Goal: Task Accomplishment & Management: Use online tool/utility

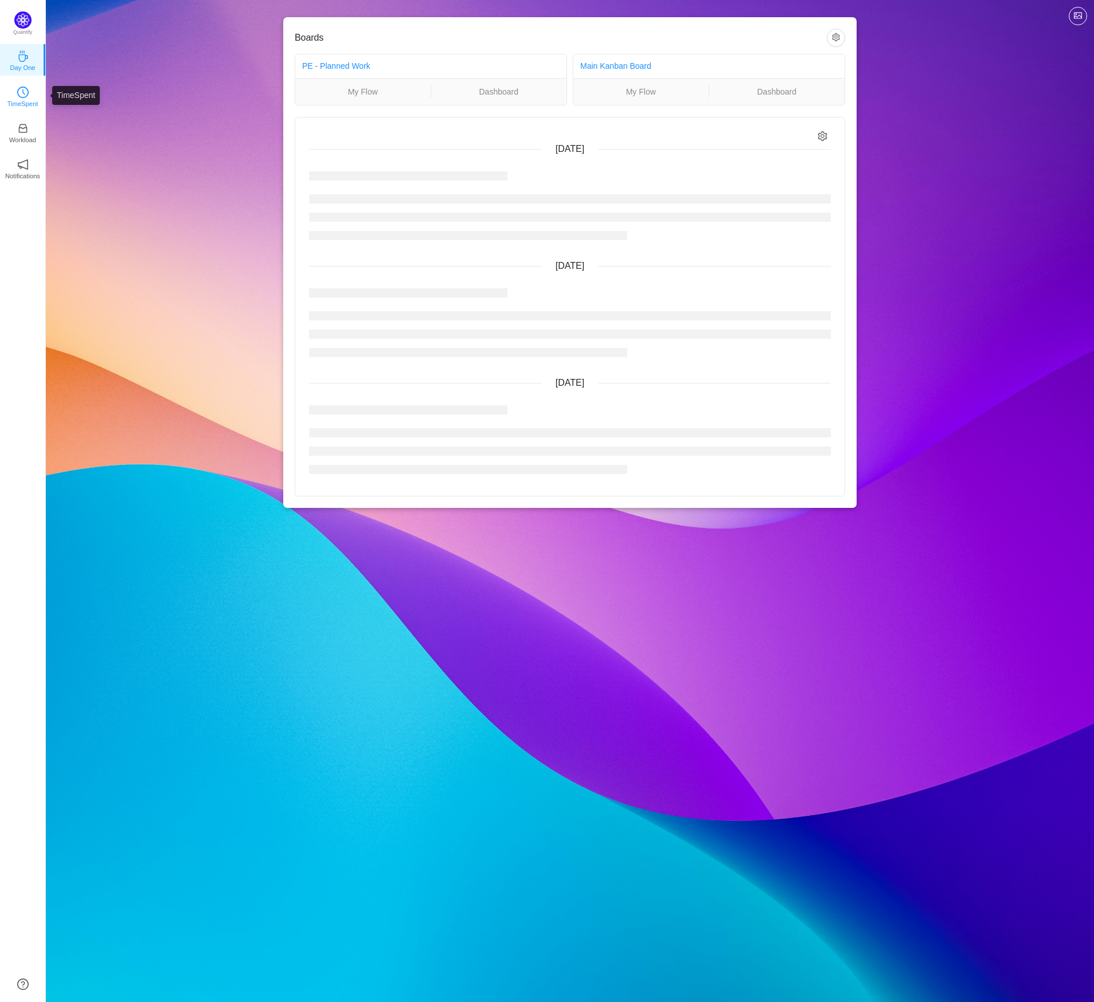
click at [27, 107] on p "TimeSpent" at bounding box center [22, 104] width 31 height 10
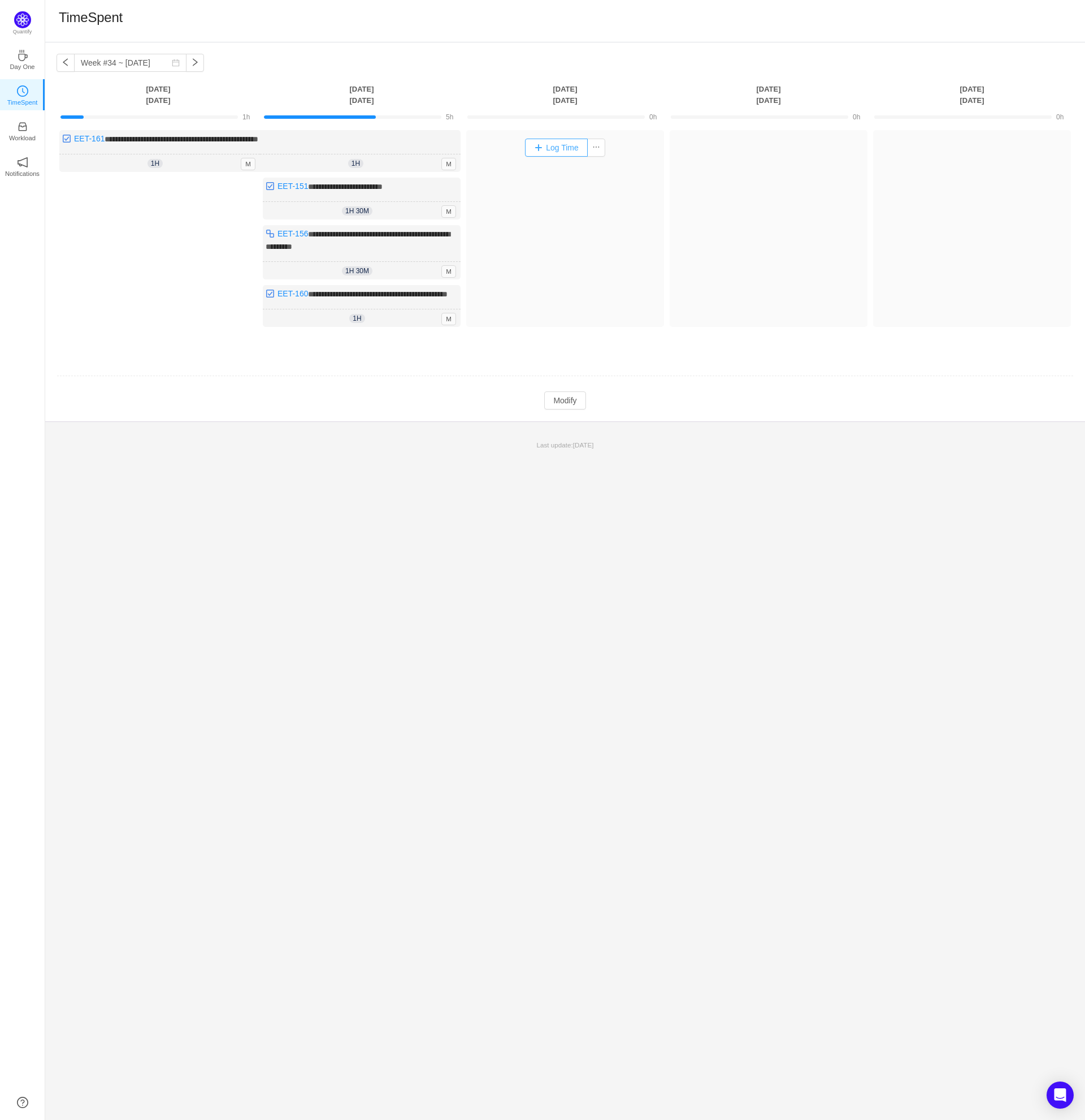
click at [564, 148] on button "Log Time" at bounding box center [557, 148] width 63 height 18
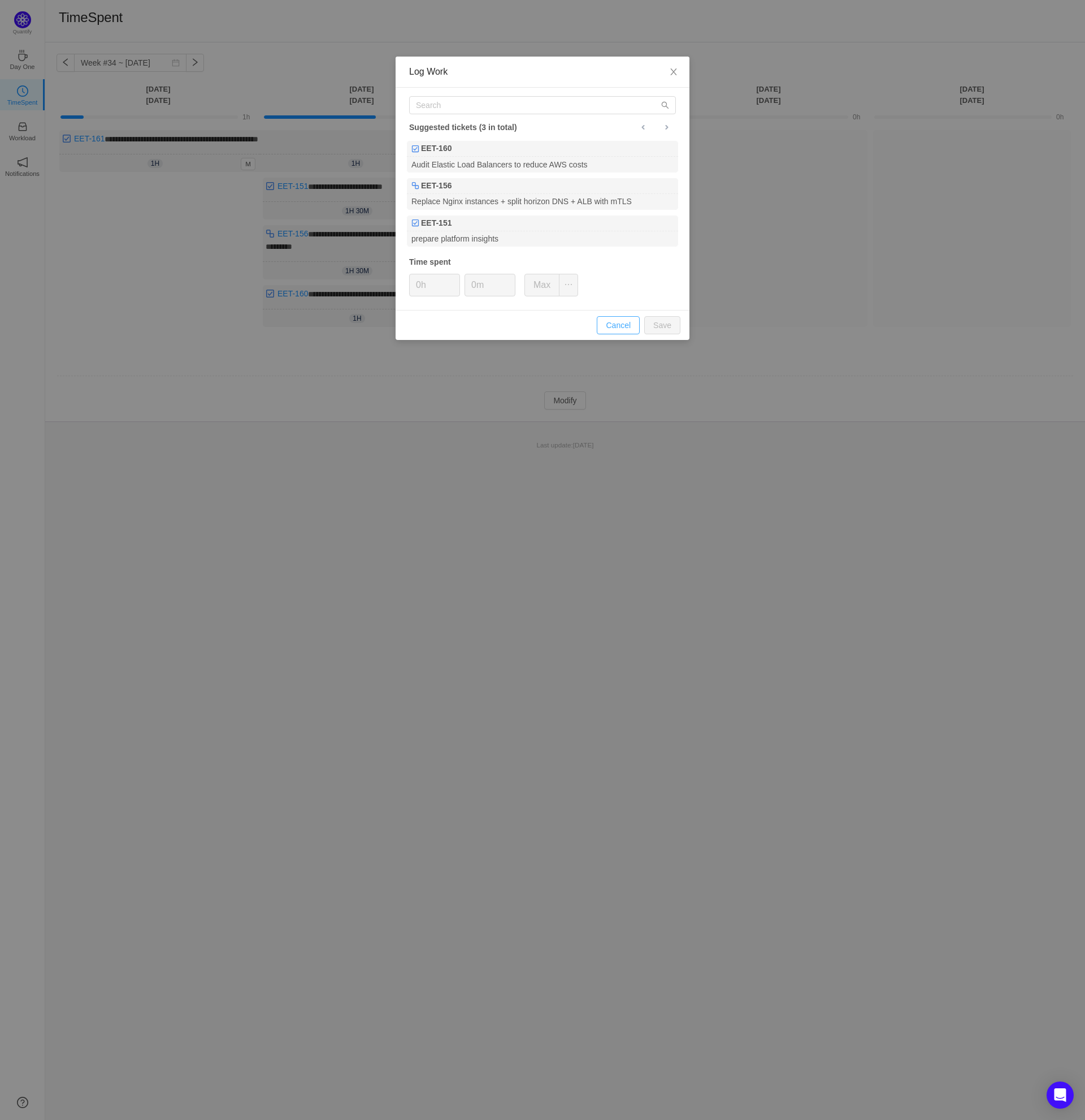
click at [621, 324] on button "Cancel" at bounding box center [619, 325] width 43 height 18
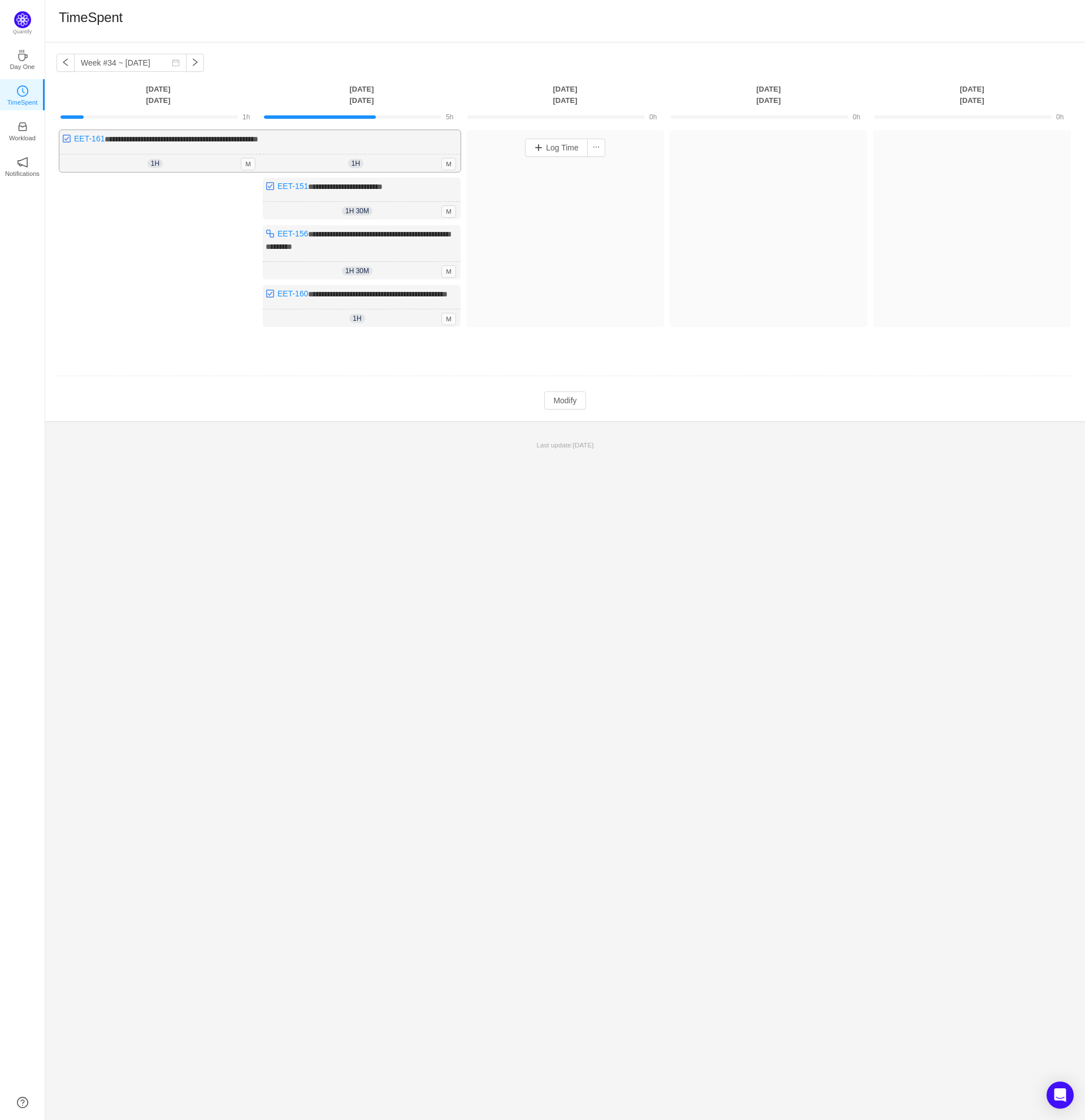
click at [446, 141] on div "**********" at bounding box center [259, 151] width 401 height 41
click at [575, 409] on button "Modify" at bounding box center [565, 400] width 41 height 18
click at [547, 148] on button "Log Time" at bounding box center [557, 148] width 63 height 18
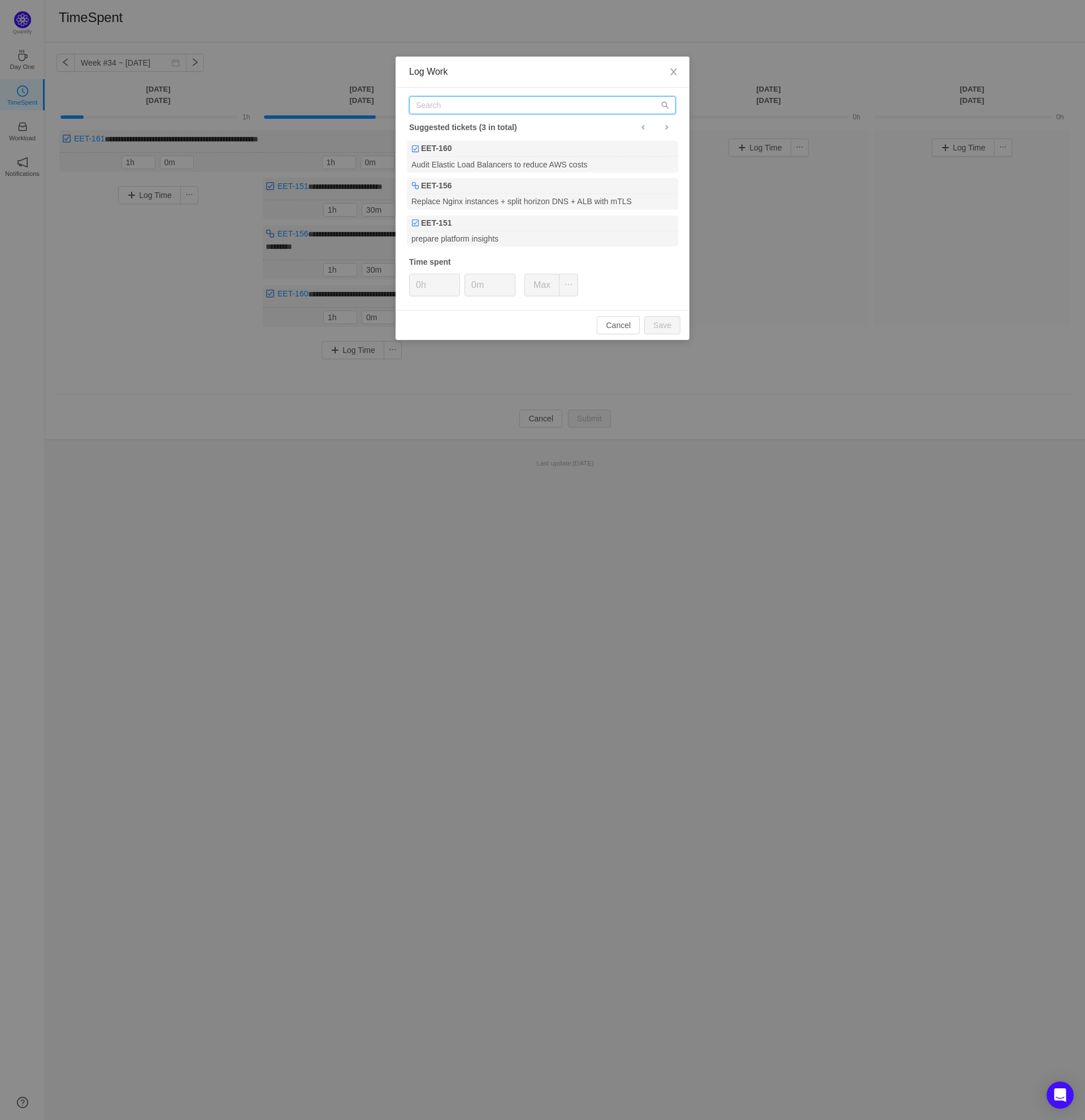
click at [494, 106] on input "text" at bounding box center [542, 105] width 267 height 18
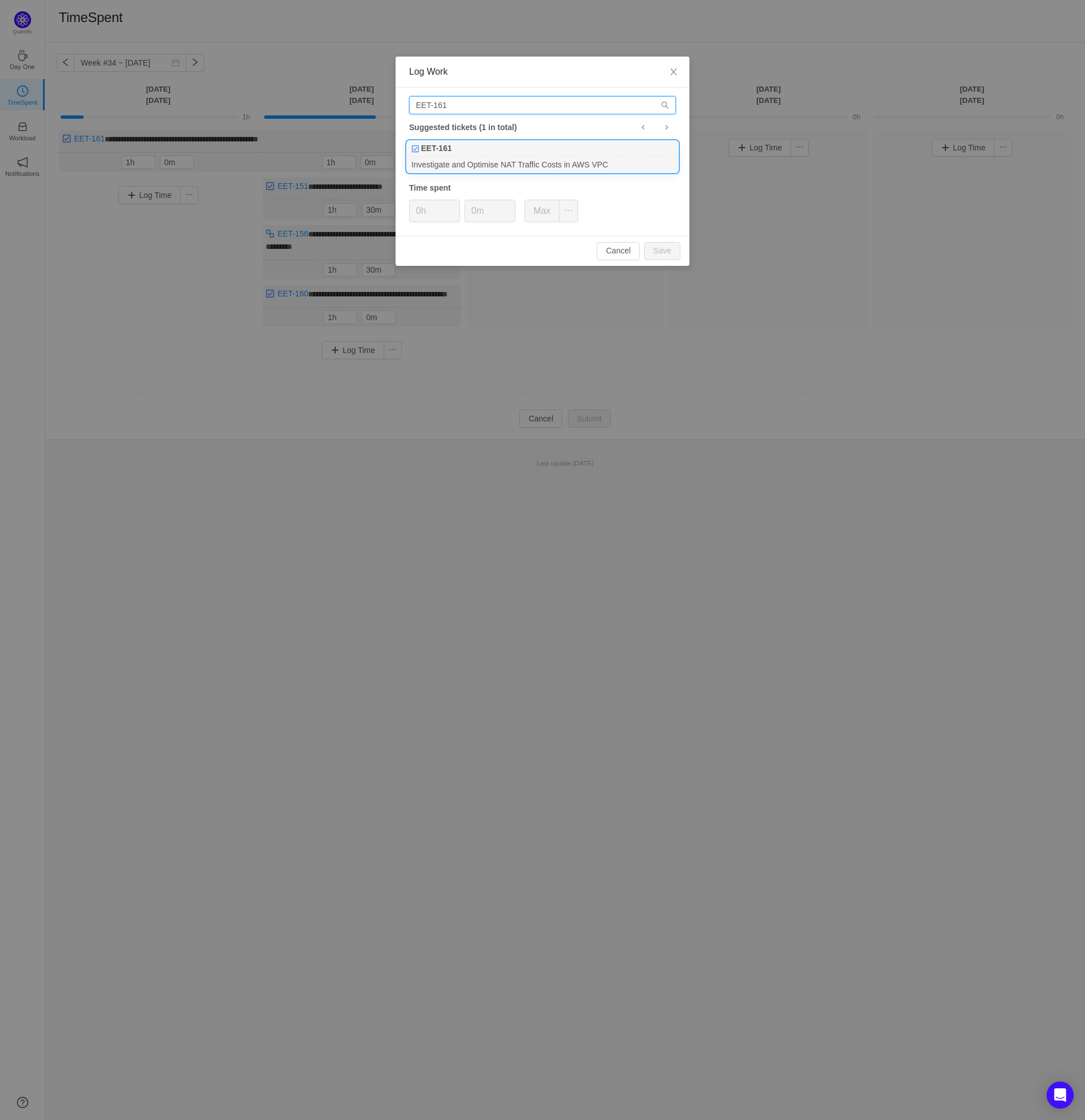
type input "EET-161"
click at [488, 155] on div "EET-161" at bounding box center [542, 149] width 271 height 16
click at [467, 215] on input "0m" at bounding box center [490, 211] width 49 height 22
click at [672, 249] on button "Save" at bounding box center [662, 250] width 36 height 18
type input "0m"
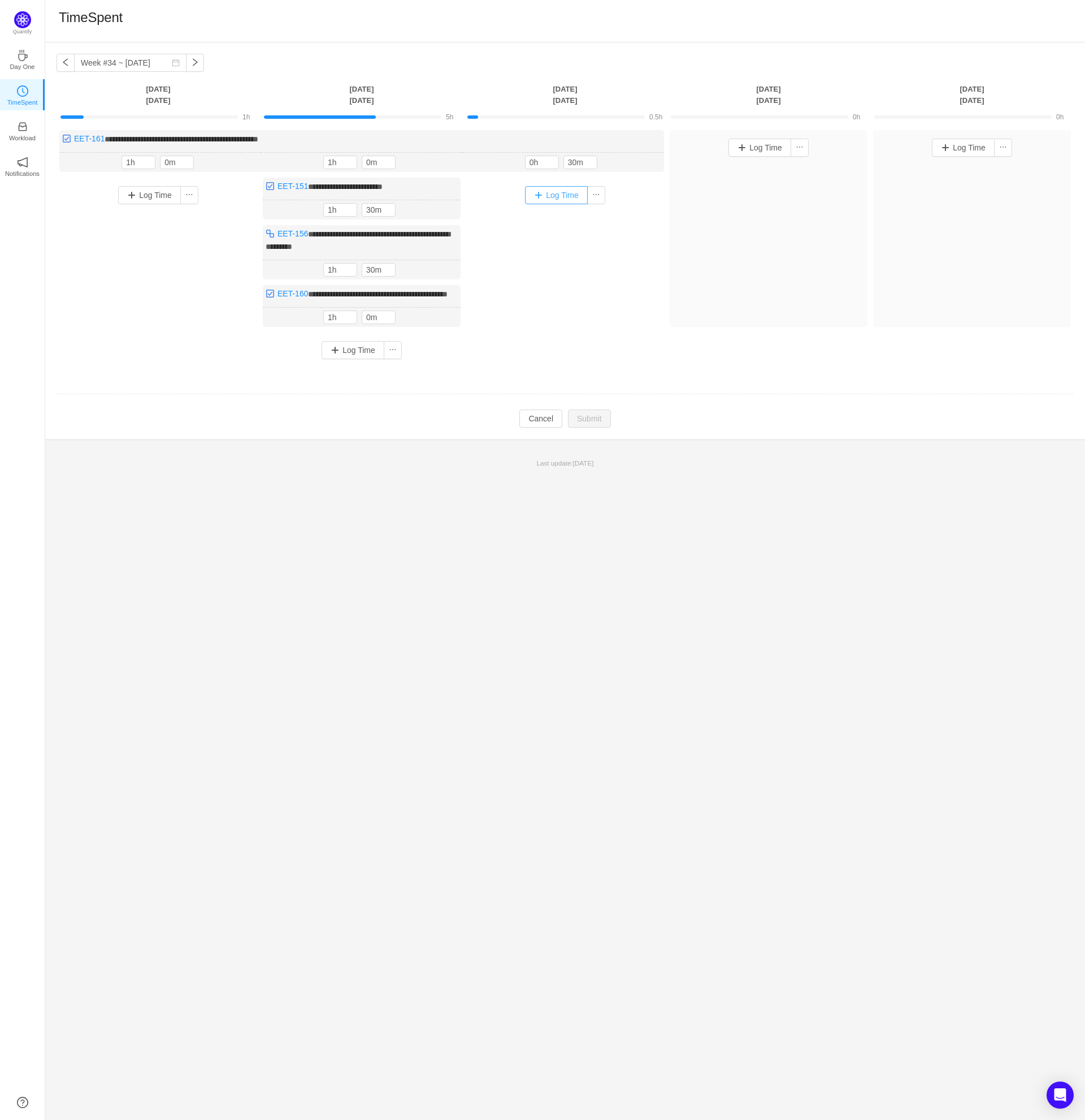
click at [550, 199] on button "Log Time" at bounding box center [557, 195] width 63 height 18
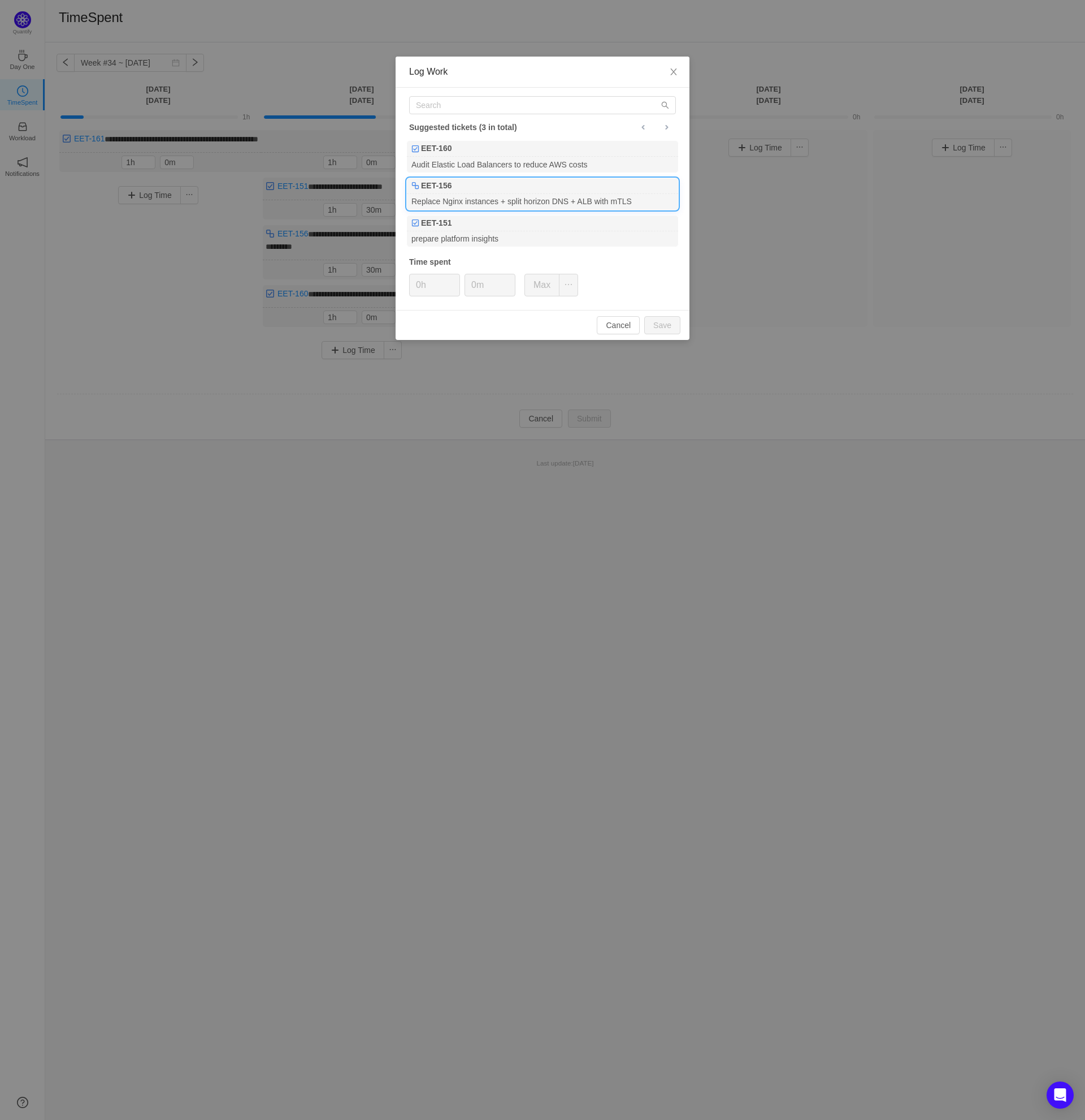
click at [522, 191] on div "EET-156" at bounding box center [542, 186] width 271 height 16
click at [653, 328] on button "Save" at bounding box center [662, 325] width 36 height 18
type input "0h"
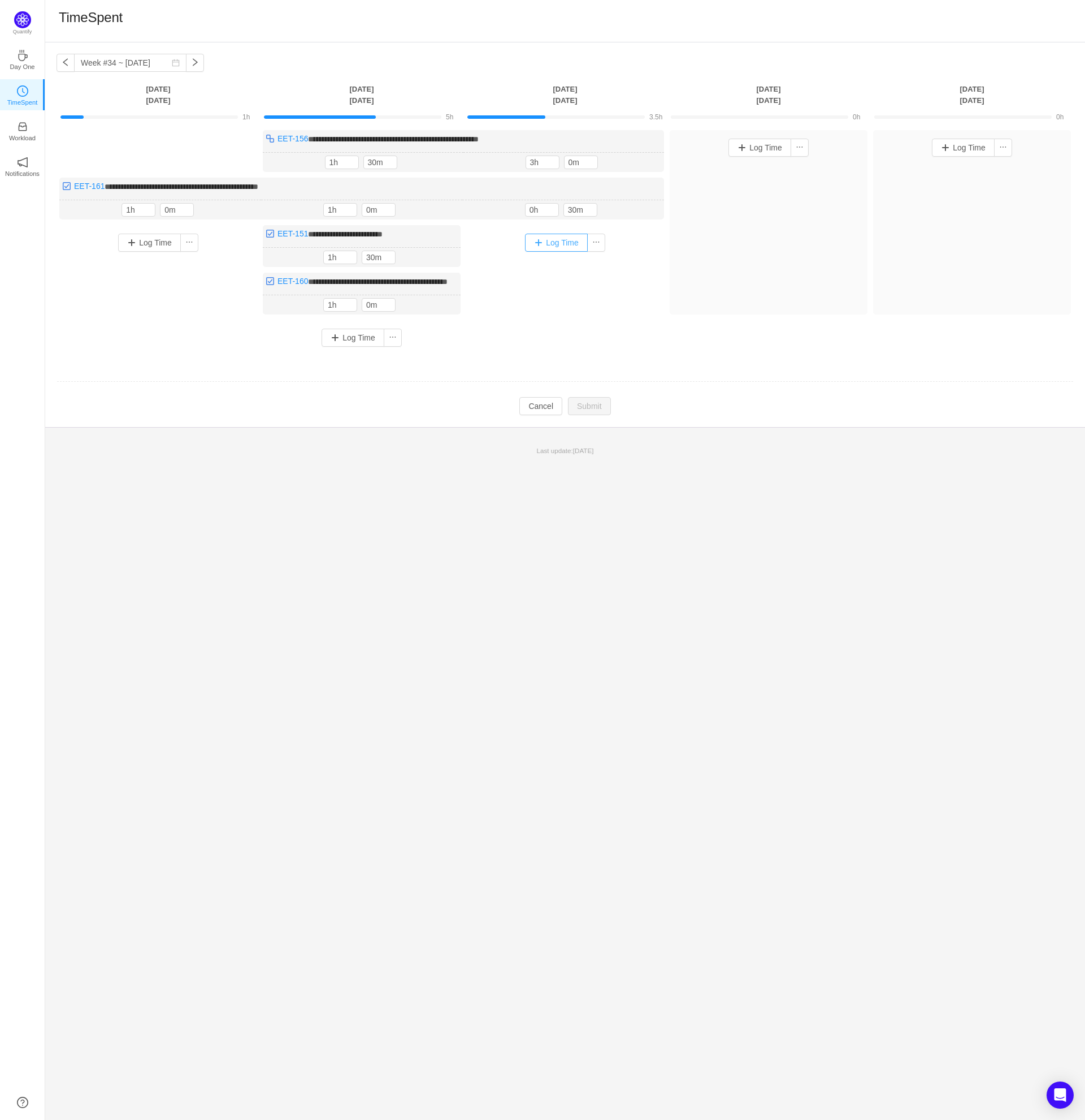
click at [539, 240] on button "Log Time" at bounding box center [557, 243] width 63 height 18
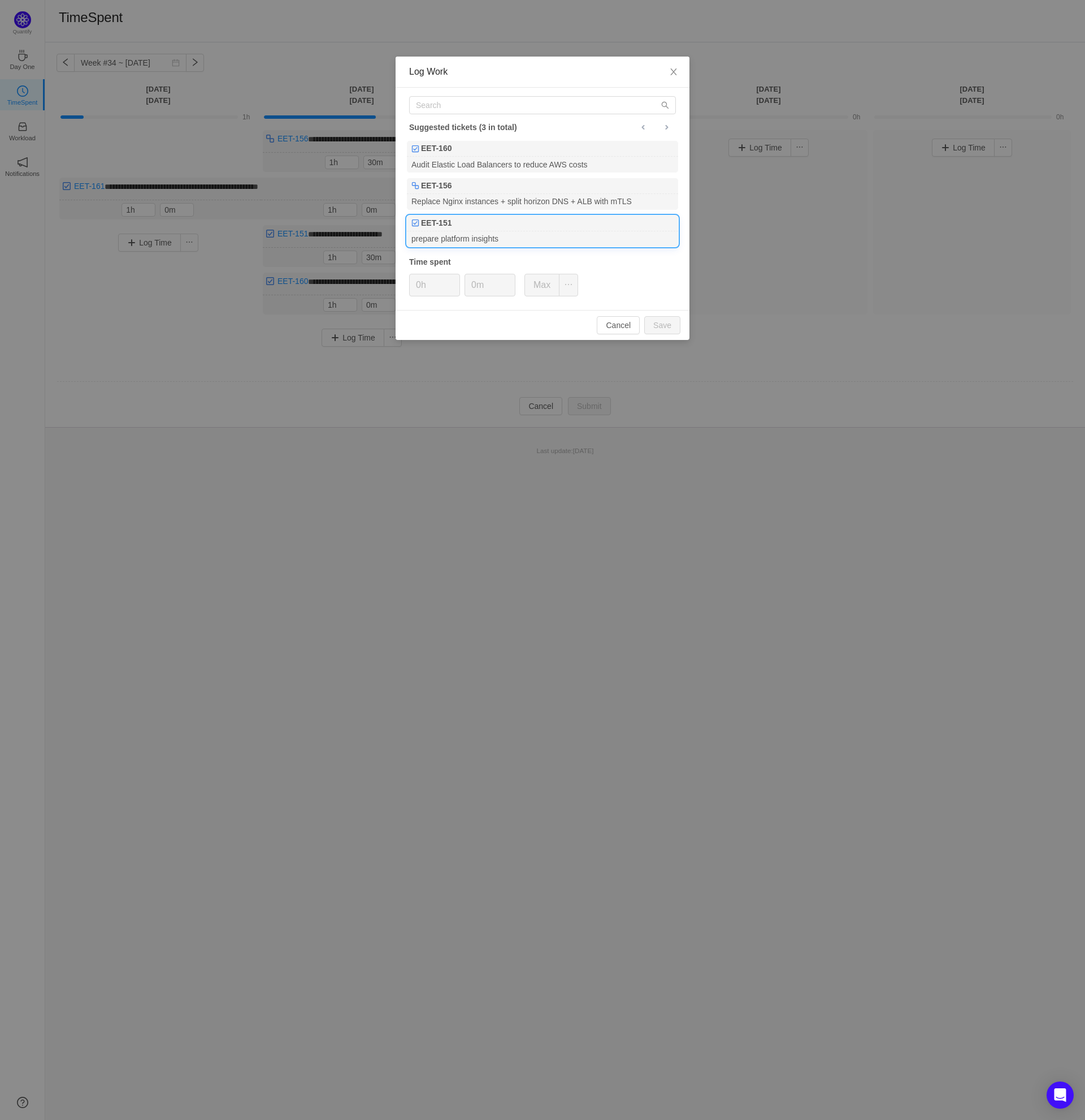
click at [518, 233] on div "prepare platform insights" at bounding box center [542, 239] width 271 height 15
click at [473, 286] on input "0m" at bounding box center [490, 285] width 49 height 22
click at [668, 327] on button "Save" at bounding box center [662, 325] width 36 height 18
type input "0m"
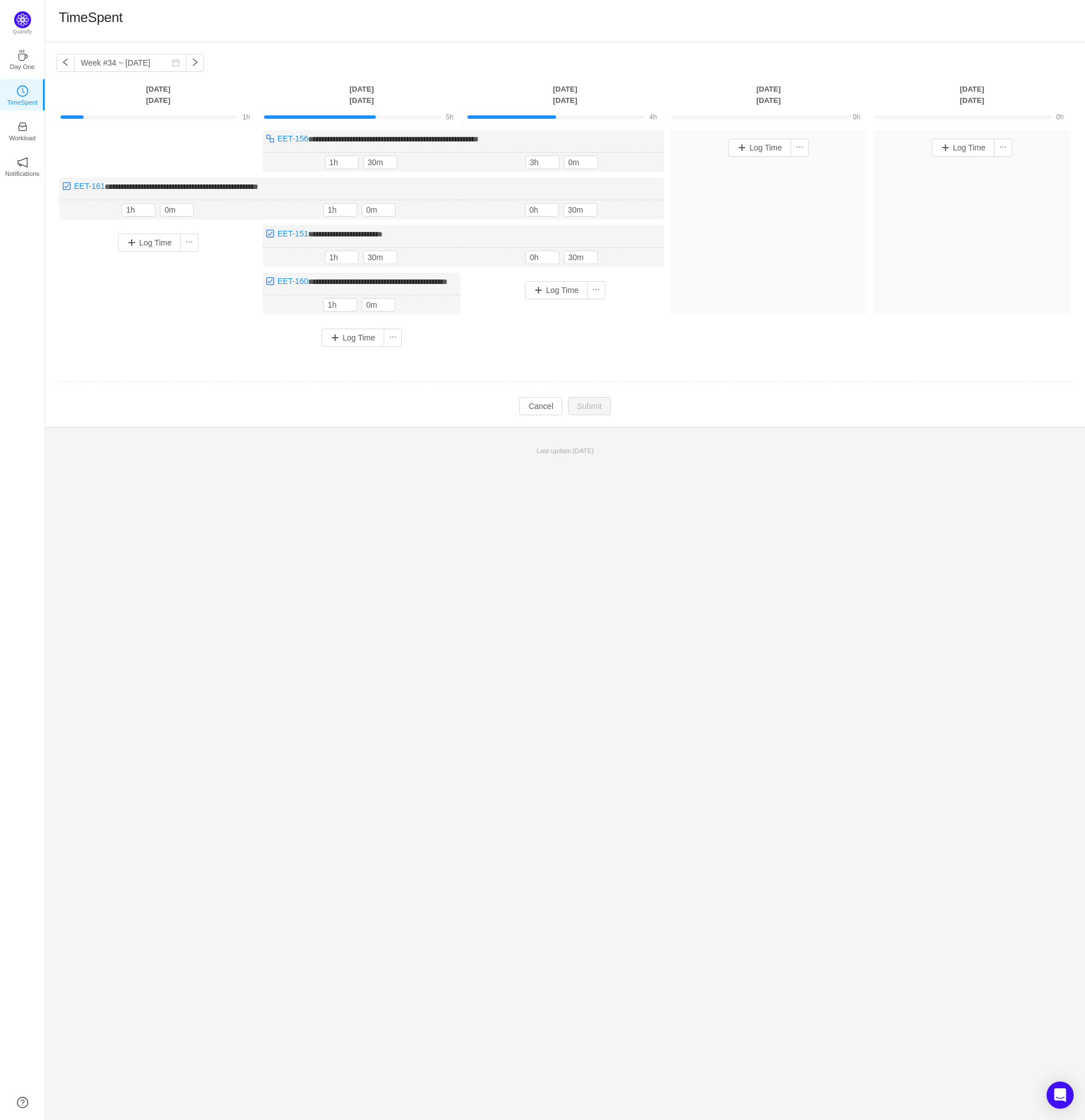
click at [667, 427] on div "**********" at bounding box center [565, 235] width 1040 height 385
click at [529, 165] on input "3h" at bounding box center [542, 162] width 33 height 13
type input "4h"
click at [601, 413] on button "Submit" at bounding box center [589, 407] width 43 height 18
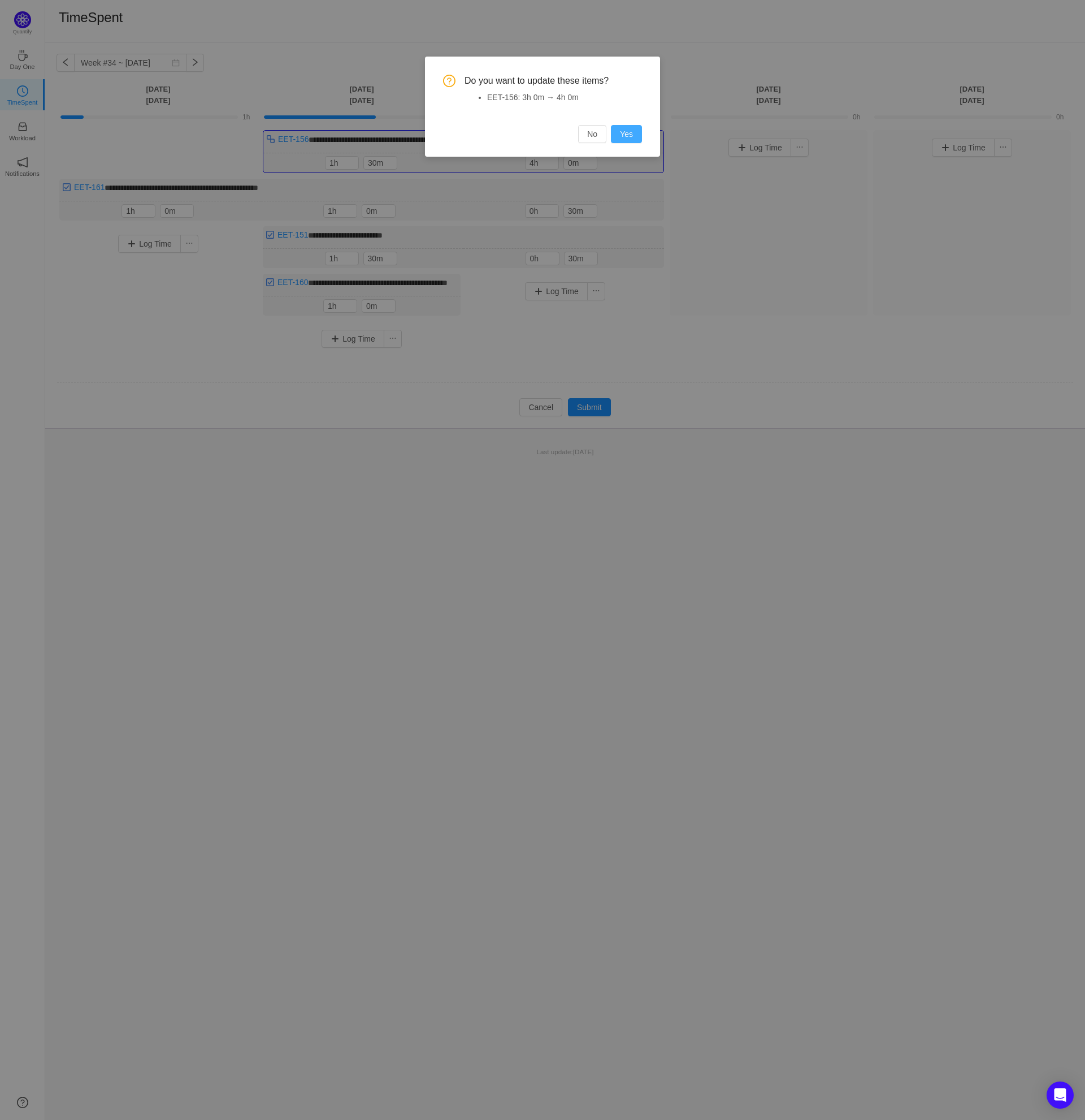
click at [632, 137] on button "Yes" at bounding box center [627, 134] width 32 height 18
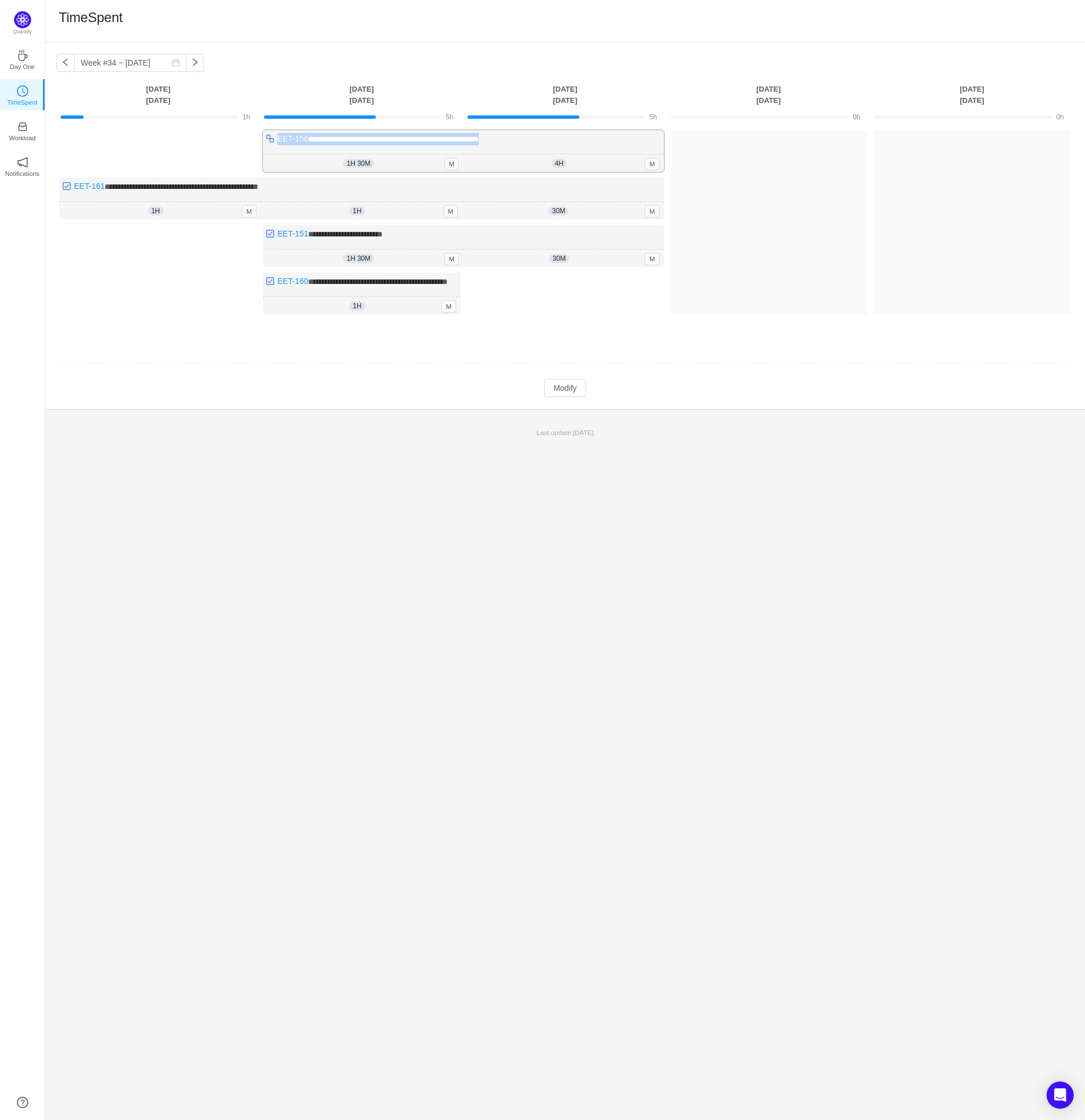
drag, startPoint x: 528, startPoint y: 139, endPoint x: 276, endPoint y: 140, distance: 252.0
click at [276, 140] on div "**********" at bounding box center [463, 151] width 401 height 41
drag, startPoint x: 308, startPoint y: 186, endPoint x: 75, endPoint y: 185, distance: 233.0
click at [75, 185] on div "**********" at bounding box center [362, 198] width 605 height 41
drag, startPoint x: 400, startPoint y: 236, endPoint x: 272, endPoint y: 236, distance: 128.0
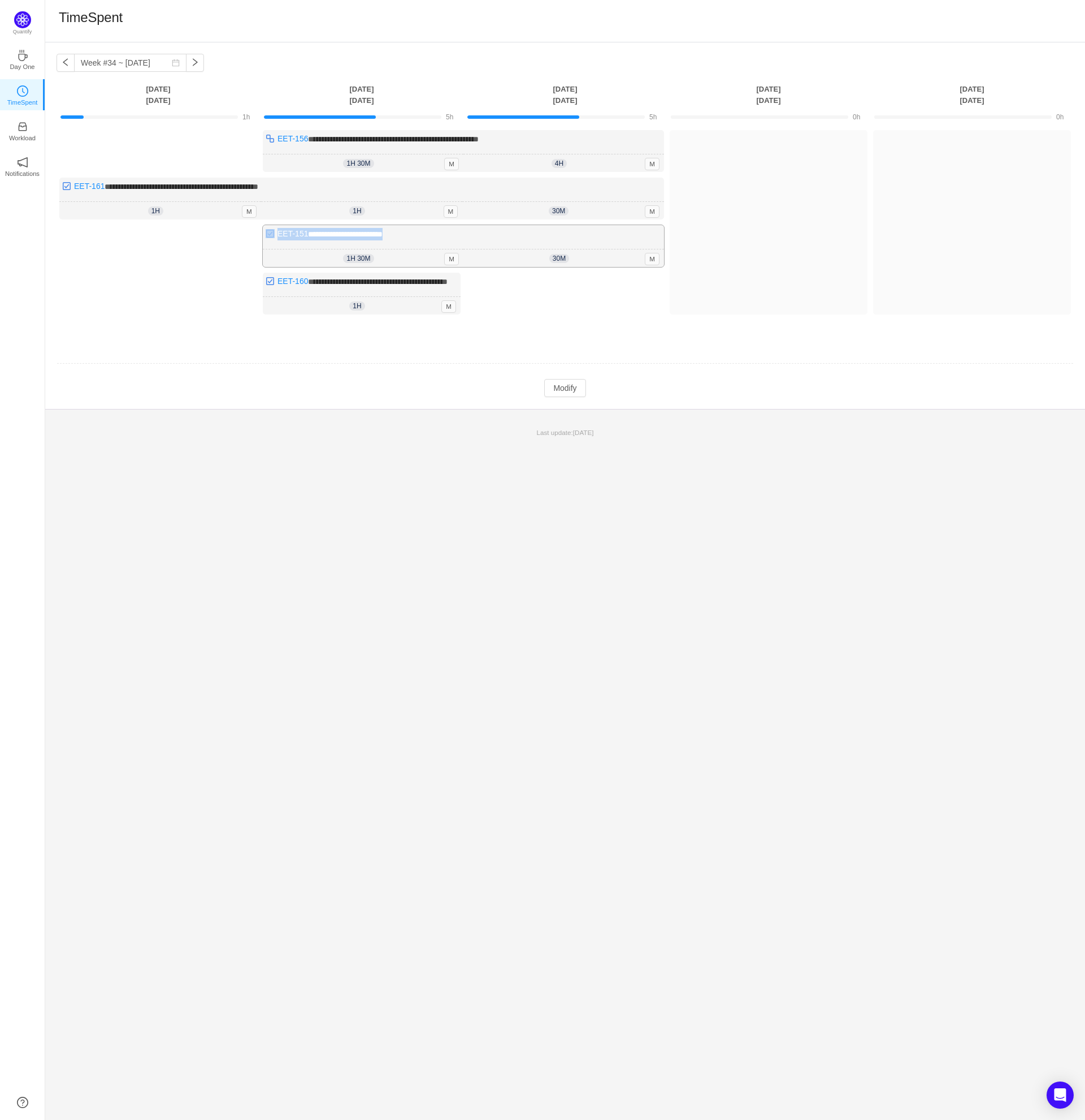
click at [272, 236] on div "**********" at bounding box center [463, 245] width 401 height 41
